Goal: Transaction & Acquisition: Purchase product/service

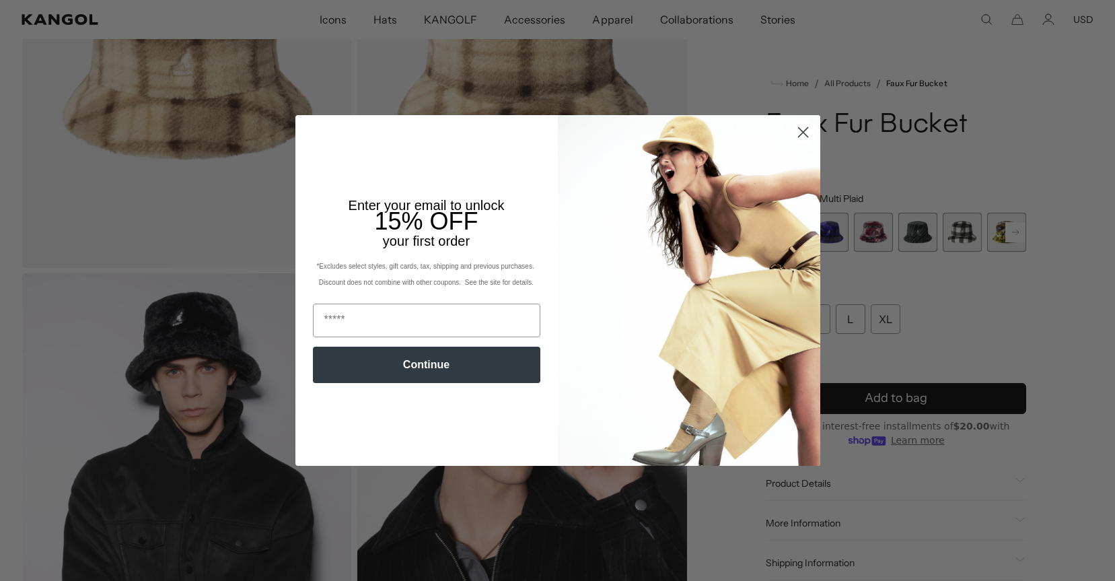
scroll to position [0, 277]
click at [802, 129] on circle "Close dialog" at bounding box center [802, 132] width 22 height 22
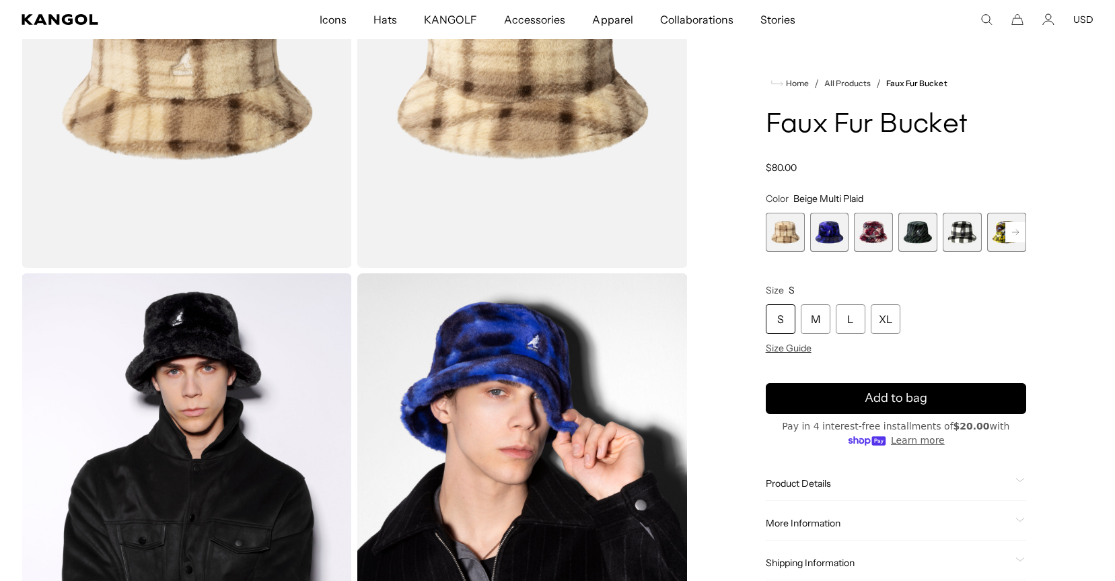
scroll to position [0, 0]
click at [1012, 236] on rect at bounding box center [1015, 232] width 20 height 20
click at [878, 234] on span "4 of 12" at bounding box center [873, 232] width 39 height 39
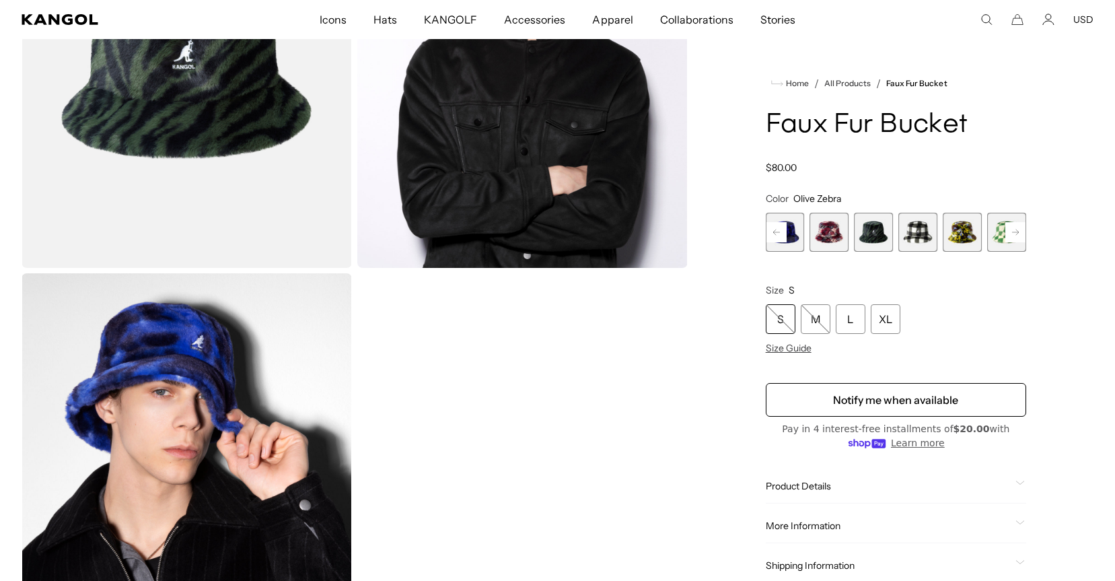
scroll to position [0, 277]
click at [1005, 235] on button "Next" at bounding box center [1016, 232] width 22 height 22
click at [1013, 233] on rect at bounding box center [1015, 232] width 20 height 20
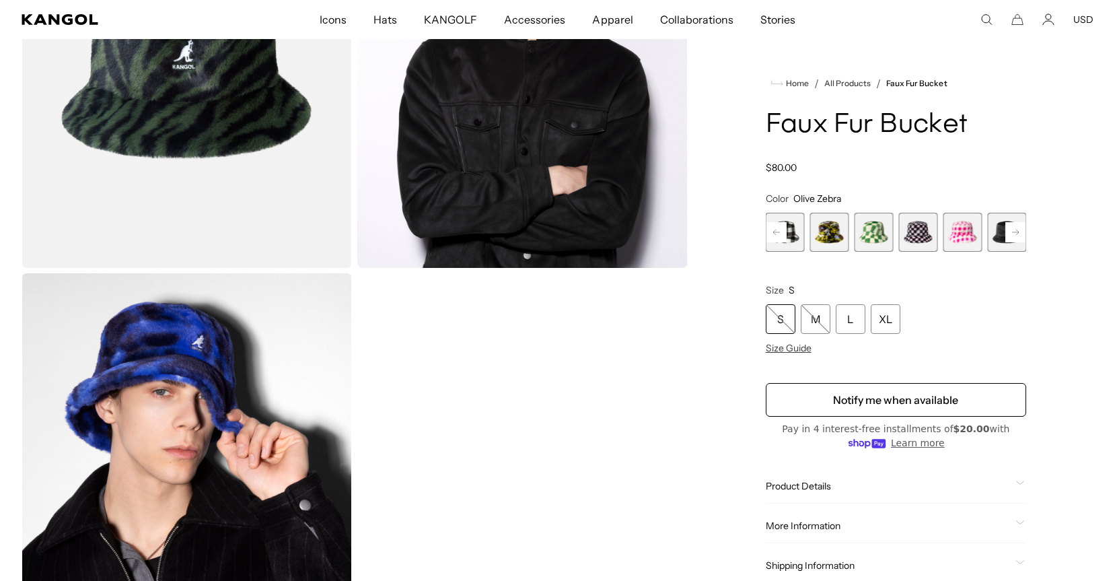
click at [1013, 233] on rect at bounding box center [1015, 232] width 20 height 20
click at [913, 233] on span "10 of 12" at bounding box center [917, 232] width 39 height 39
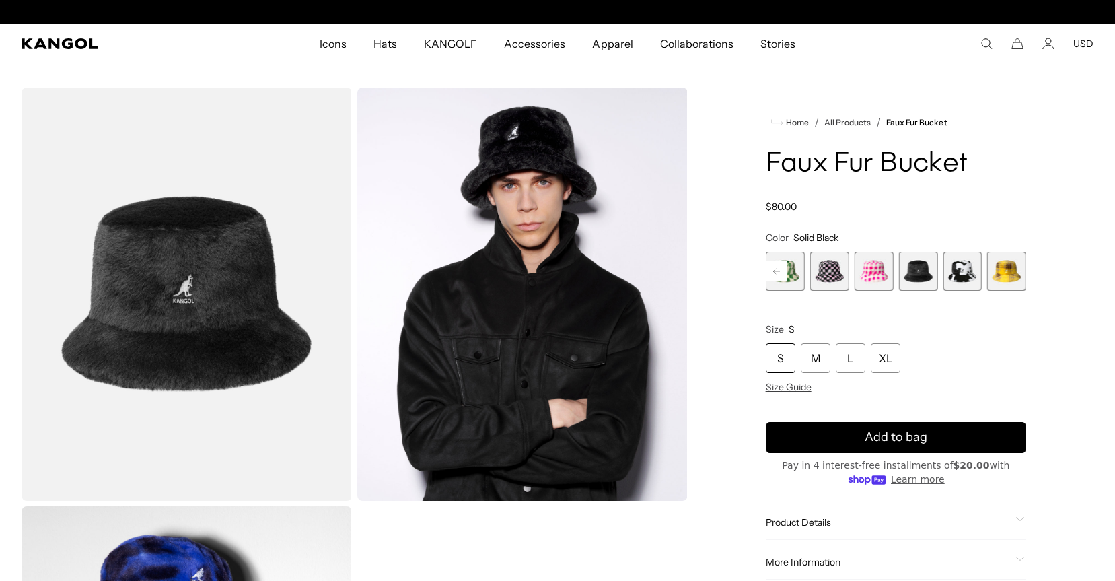
scroll to position [0, 277]
click at [846, 367] on div "L" at bounding box center [851, 358] width 30 height 30
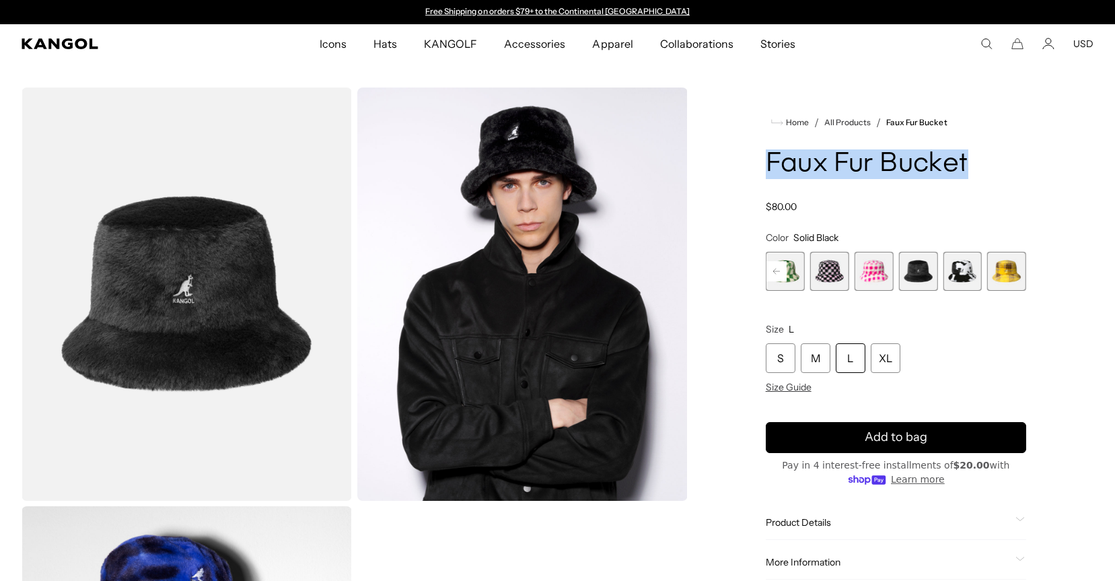
drag, startPoint x: 972, startPoint y: 163, endPoint x: 763, endPoint y: 163, distance: 208.6
click at [763, 163] on div "Home / All Products / Faux Fur Bucket Faux Fur Bucket Regular price $80.00 Regu…" at bounding box center [895, 502] width 395 height 831
copy h1 "Faux Fur Bucket"
